Goal: Information Seeking & Learning: Learn about a topic

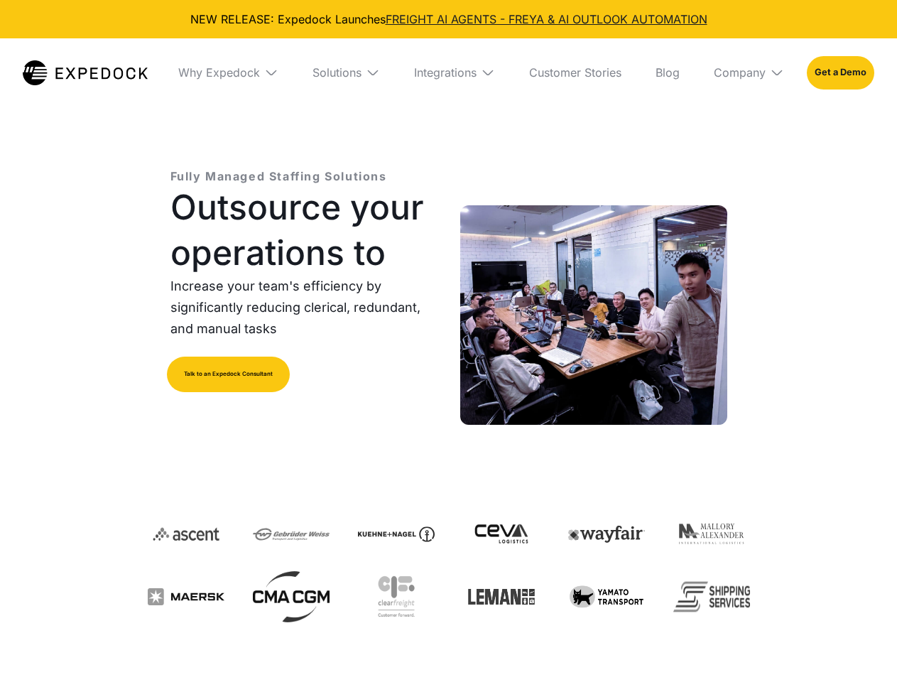
select select
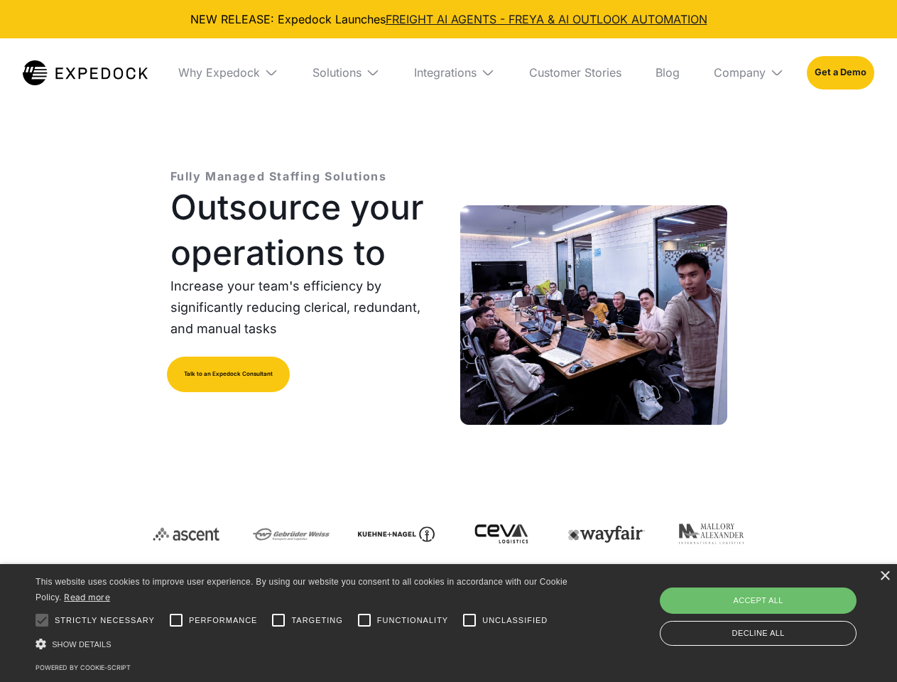
click at [448, 72] on div "Integrations" at bounding box center [445, 72] width 62 height 14
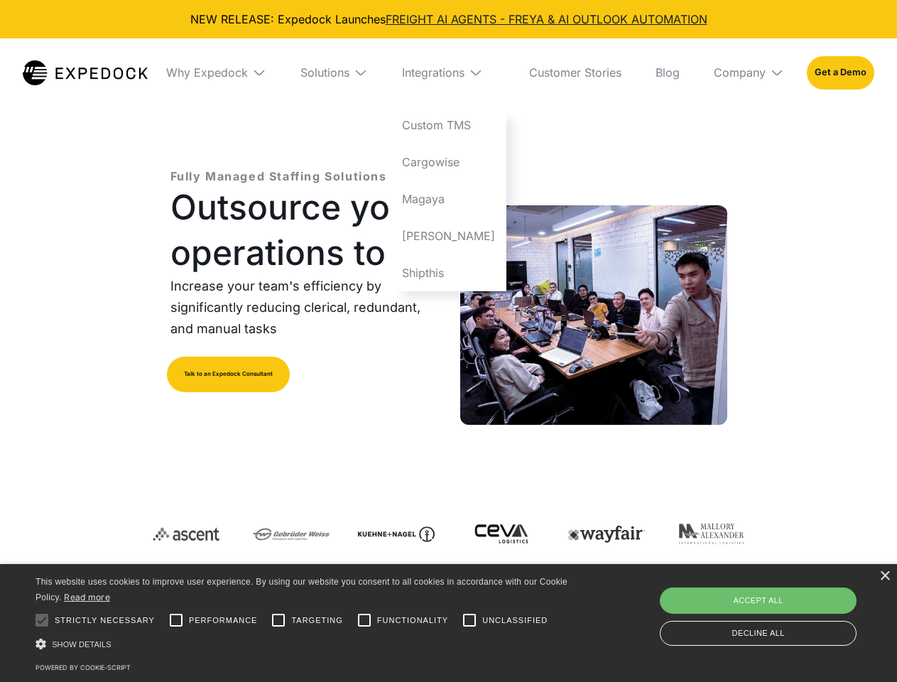
click at [228, 72] on div "Why Expedock" at bounding box center [207, 72] width 82 height 14
